Goal: Information Seeking & Learning: Learn about a topic

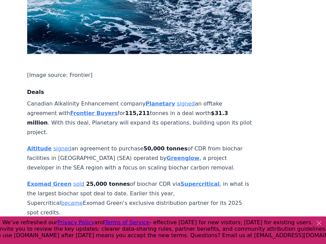
scroll to position [484, 5]
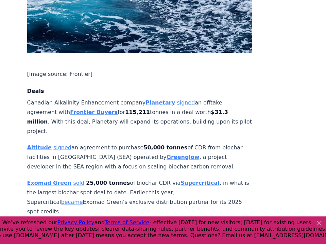
click at [146, 99] on strong "Planetary" at bounding box center [160, 102] width 30 height 6
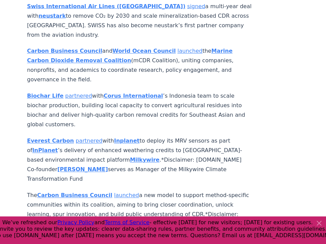
scroll to position [762, 5]
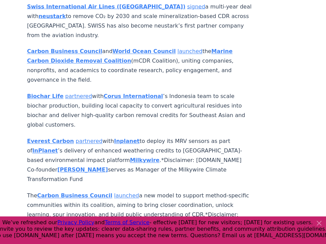
drag, startPoint x: 193, startPoint y: 11, endPoint x: 160, endPoint y: 19, distance: 33.6
click at [160, 47] on p "Carbon Business Council and World Ocean Council launched the Marine Carbon Diox…" at bounding box center [139, 66] width 225 height 38
copy p "Marine Carbon Dioxide Removal Coalition (mCDR Coalition)"
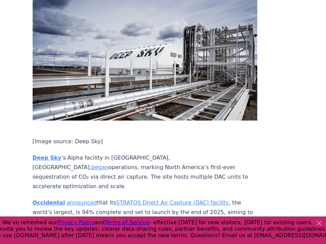
scroll to position [1115, 0]
